Goal: Information Seeking & Learning: Learn about a topic

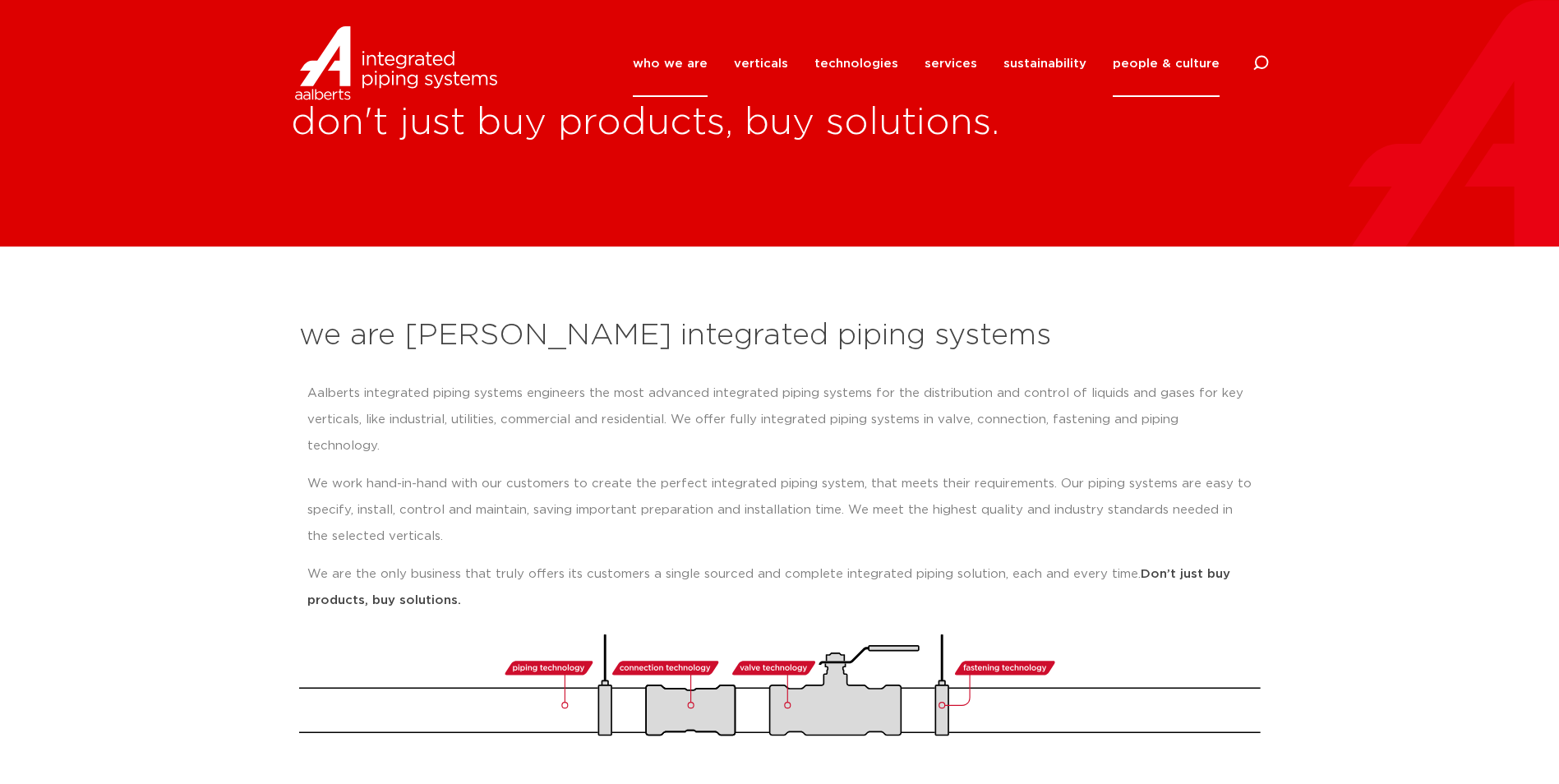
click at [1184, 67] on link "people & culture" at bounding box center [1167, 63] width 107 height 66
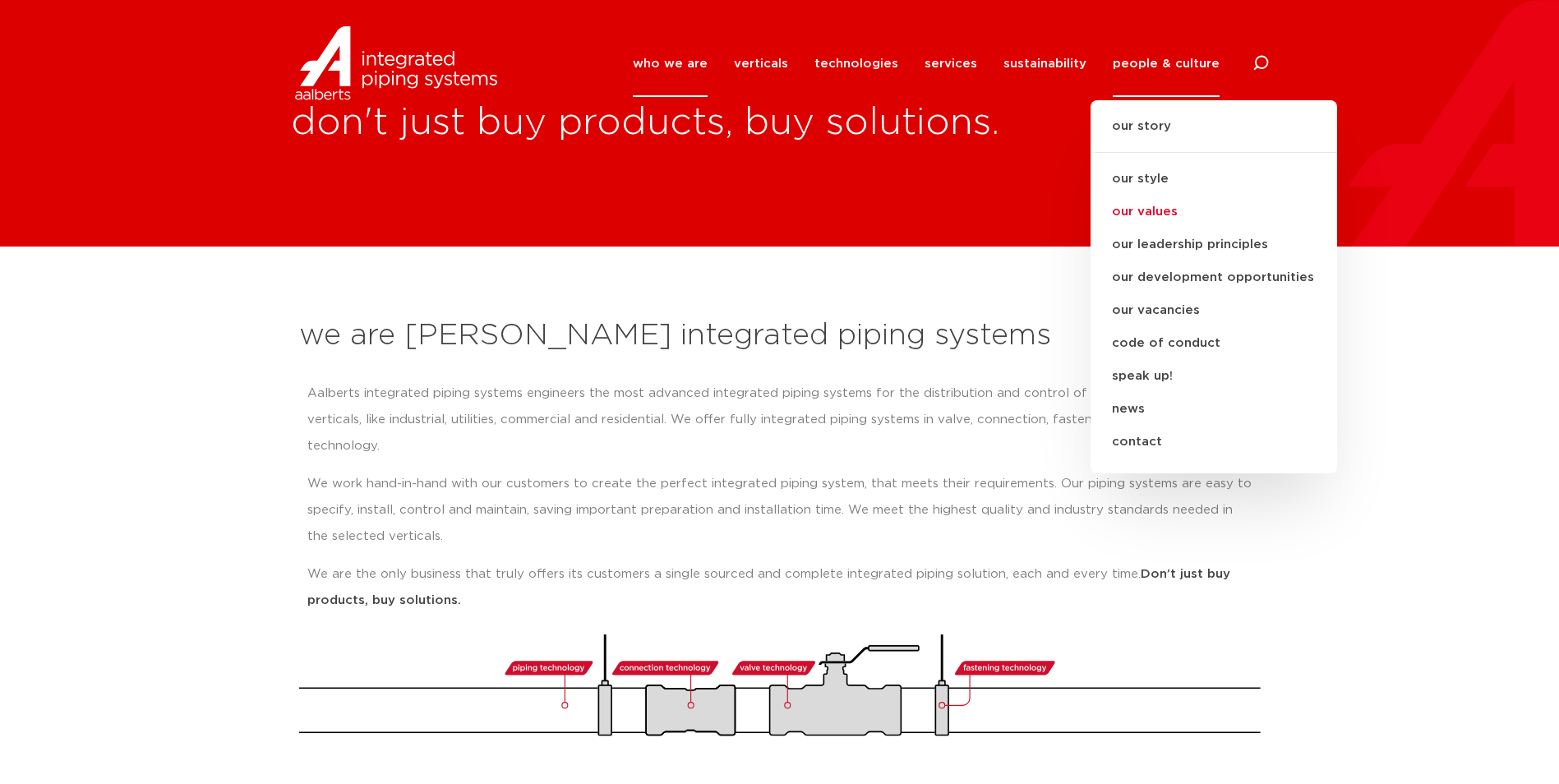
click at [1157, 211] on link "our values" at bounding box center [1214, 211] width 247 height 33
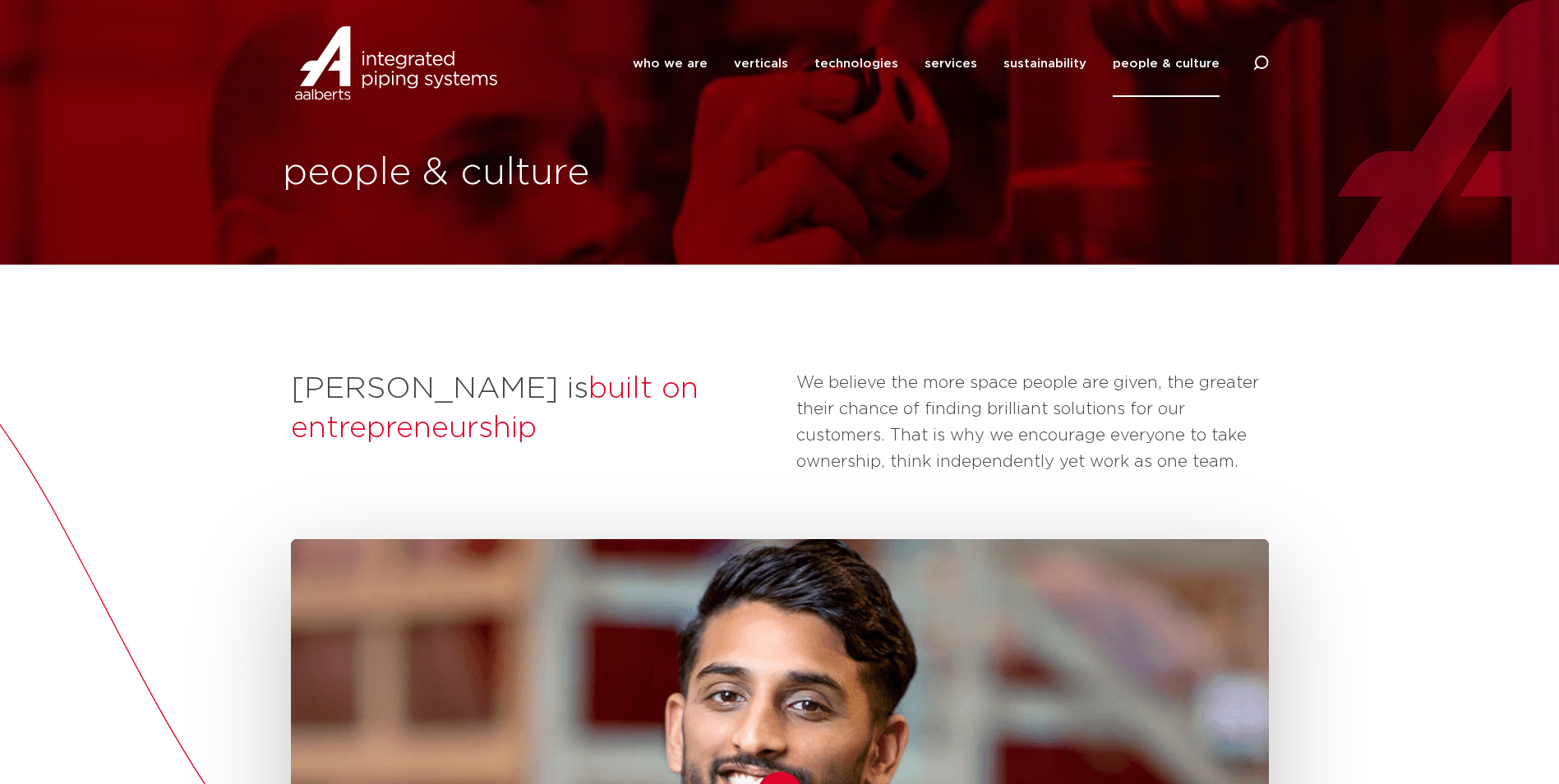
click at [1165, 73] on link "people & culture" at bounding box center [1167, 63] width 107 height 66
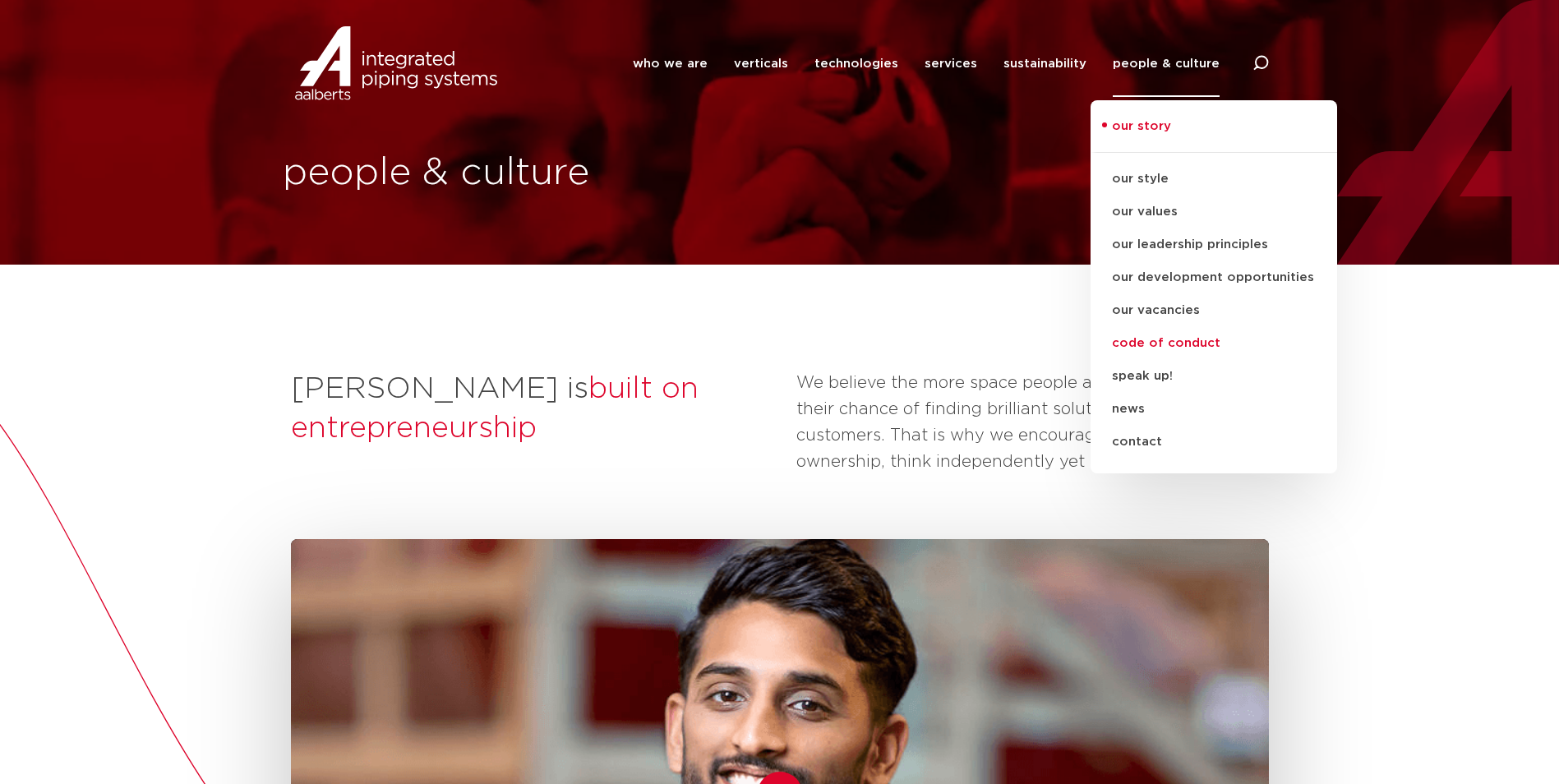
click at [1154, 350] on link "code of conduct" at bounding box center [1214, 343] width 247 height 33
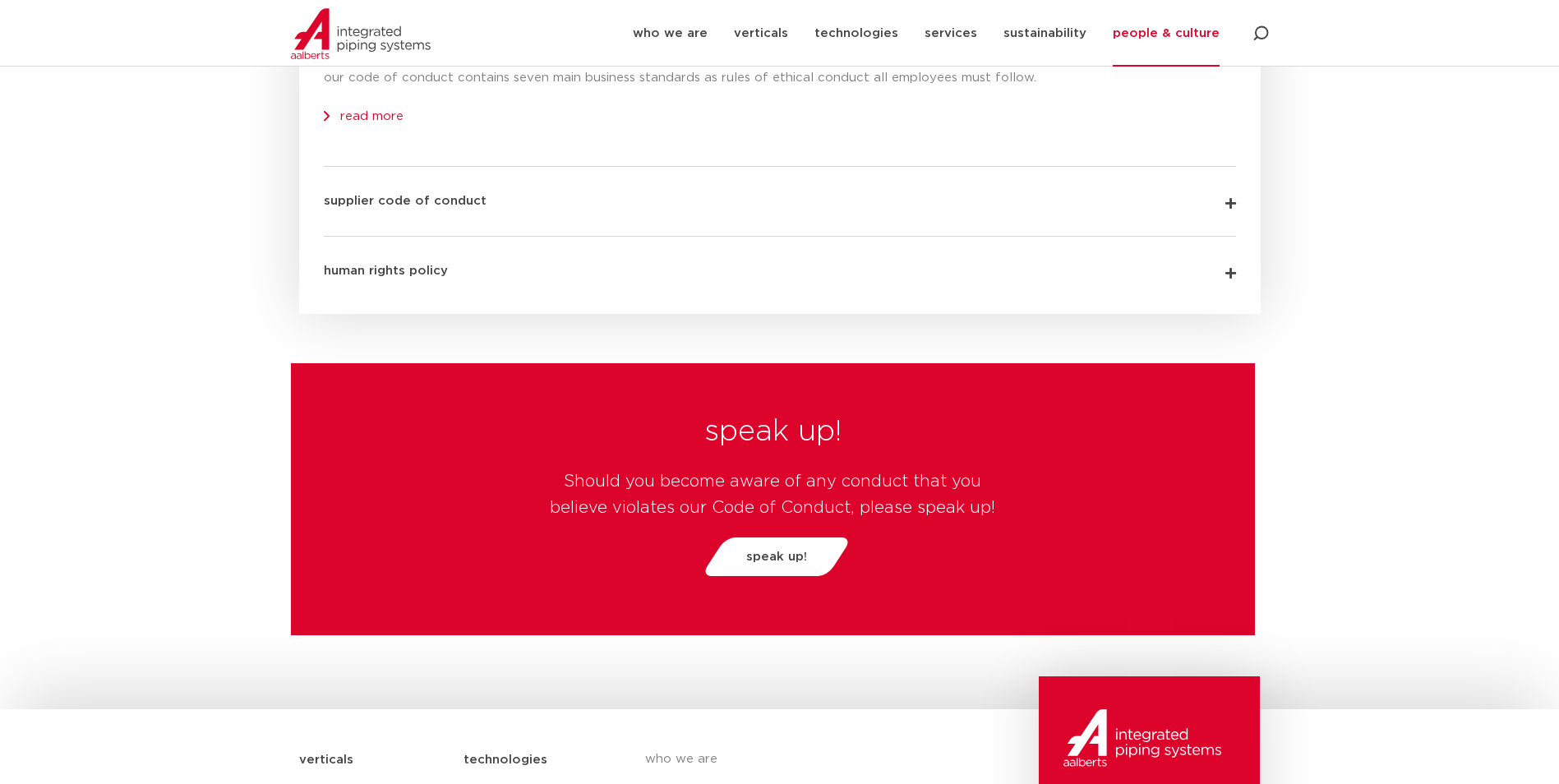
scroll to position [5176, 0]
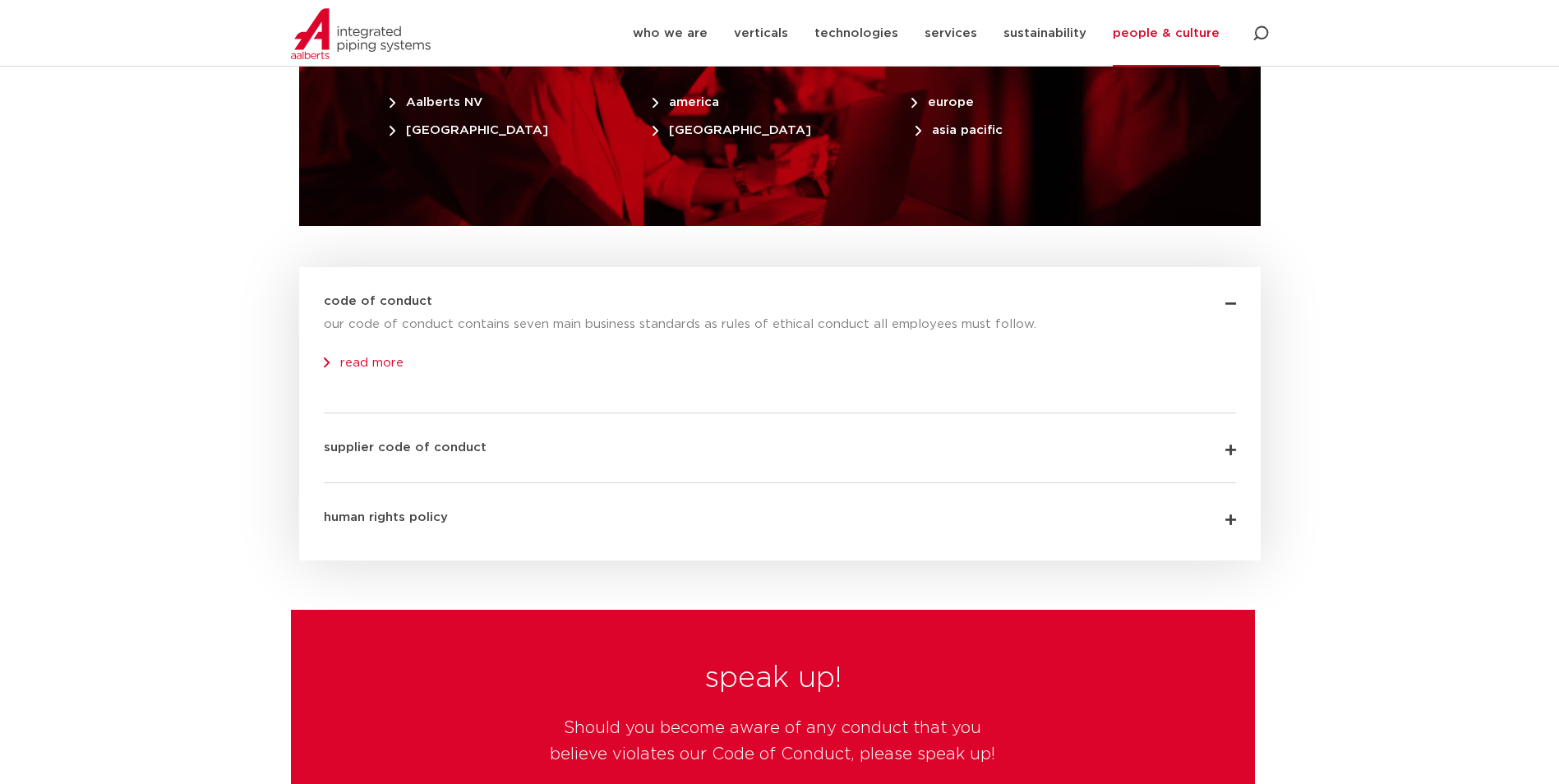
click at [365, 356] on link "read more" at bounding box center [364, 362] width 80 height 12
